Goal: Information Seeking & Learning: Learn about a topic

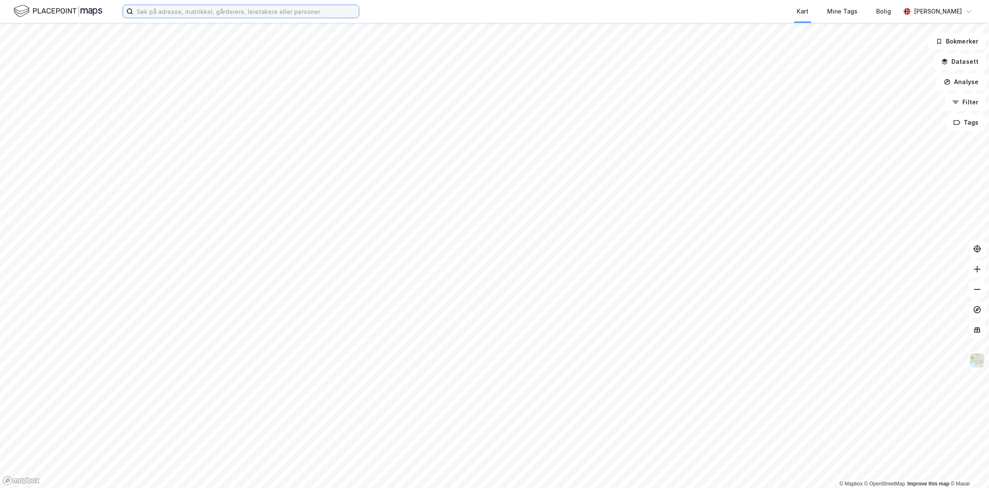
click at [157, 11] on input at bounding box center [246, 11] width 226 height 13
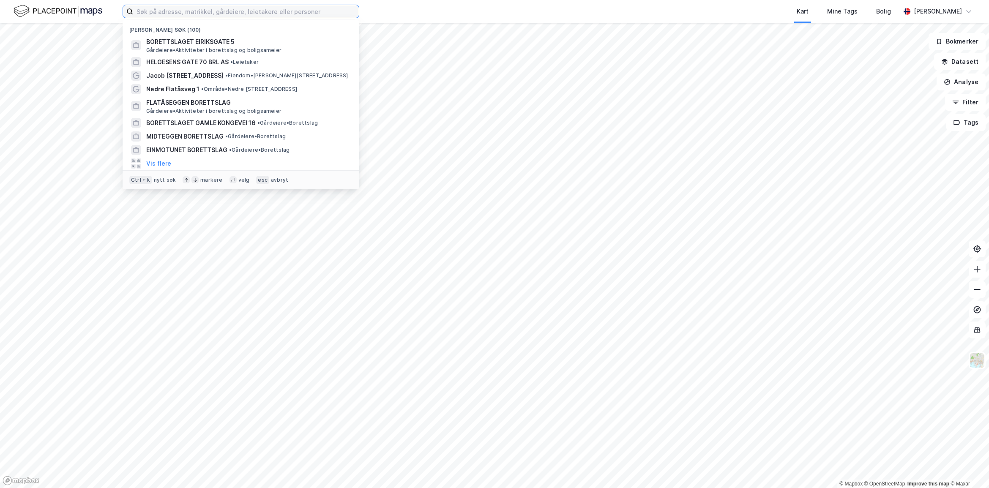
click at [190, 12] on input at bounding box center [246, 11] width 226 height 13
paste input "961304075"
type input "961304075"
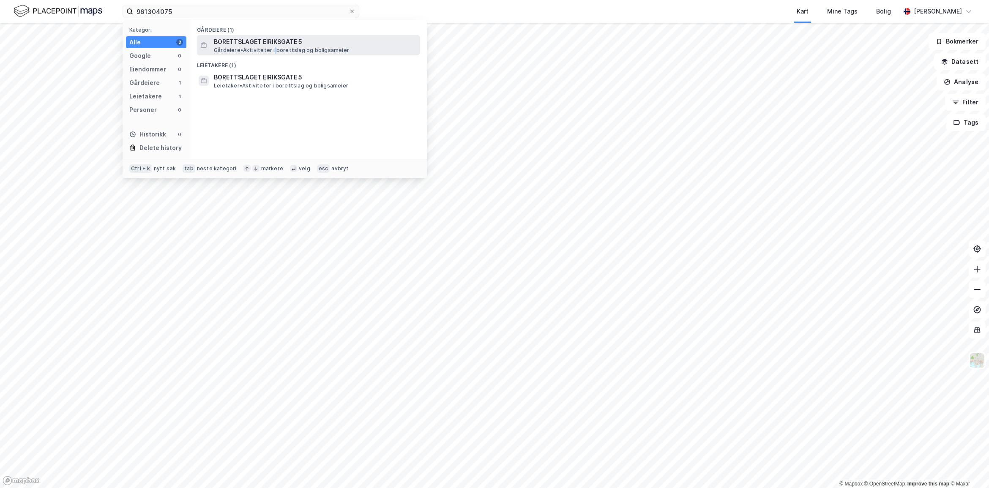
click at [274, 47] on span "Gårdeiere • Aktiviteter i borettslag og boligsameier" at bounding box center [281, 50] width 135 height 7
